Goal: Navigation & Orientation: Find specific page/section

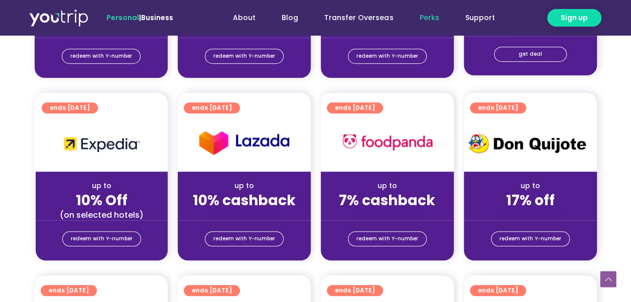
scroll to position [151, 0]
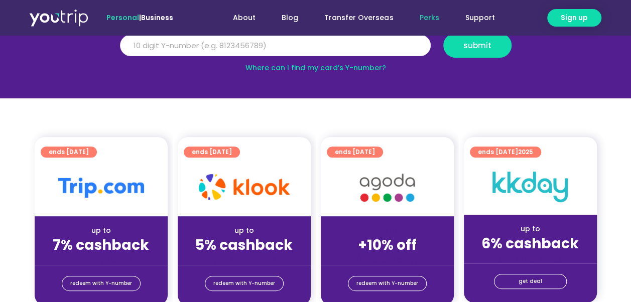
click at [243, 49] on input "Y Number" at bounding box center [275, 46] width 311 height 22
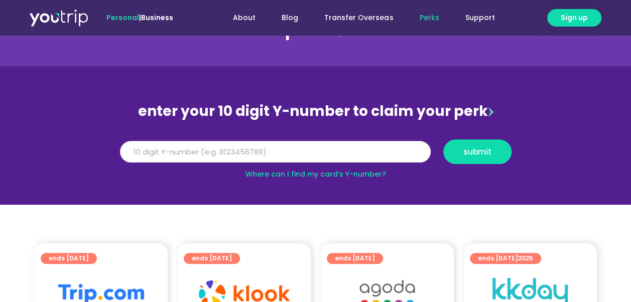
scroll to position [0, 0]
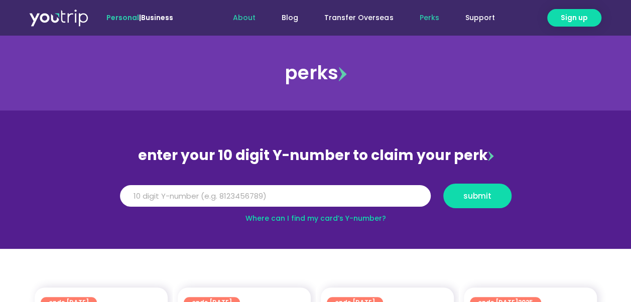
click at [251, 18] on link "About" at bounding box center [244, 18] width 49 height 19
click at [584, 14] on span "Sign up" at bounding box center [574, 18] width 27 height 11
